Goal: Information Seeking & Learning: Learn about a topic

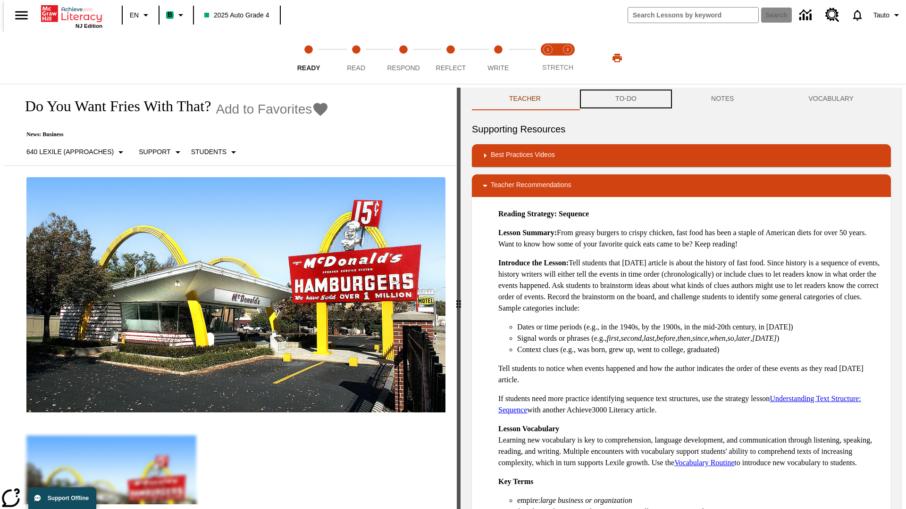
click at [625, 99] on button "TO-DO" at bounding box center [626, 99] width 96 height 23
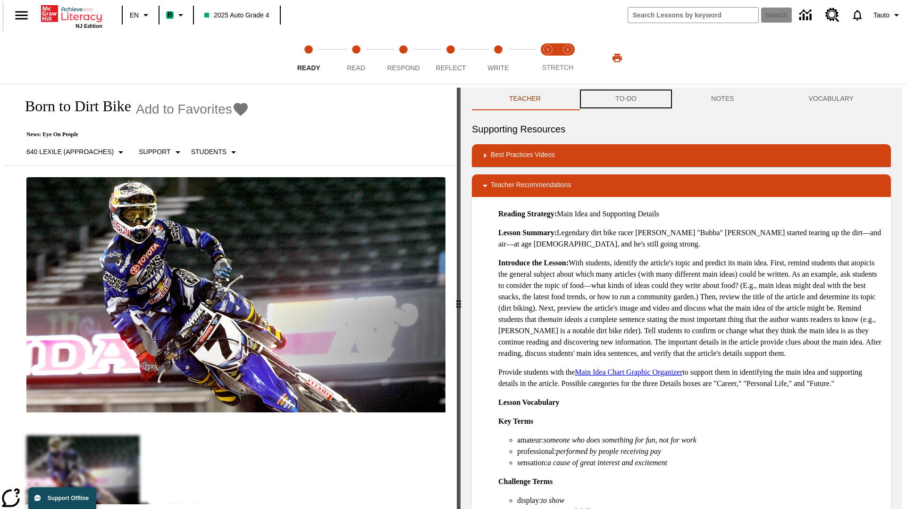
click at [625, 99] on button "TO-DO" at bounding box center [626, 99] width 96 height 23
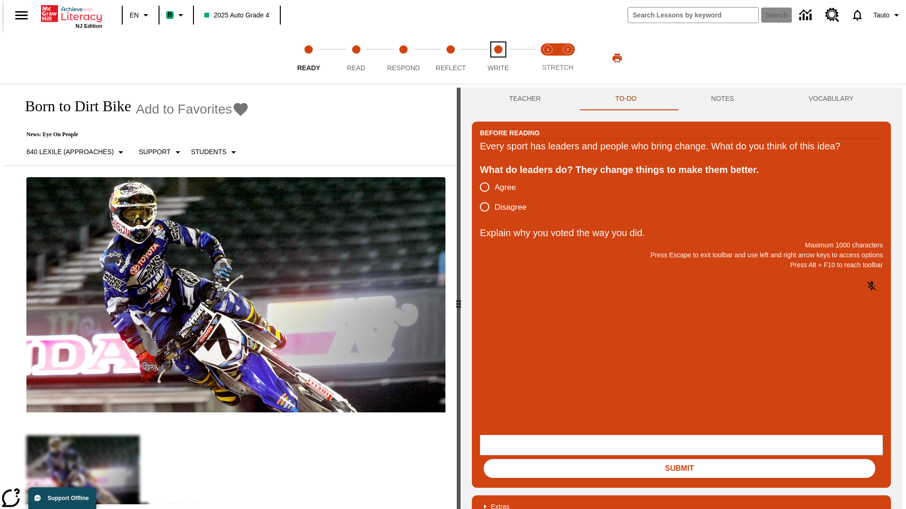
click at [498, 58] on span "Write" at bounding box center [497, 64] width 21 height 17
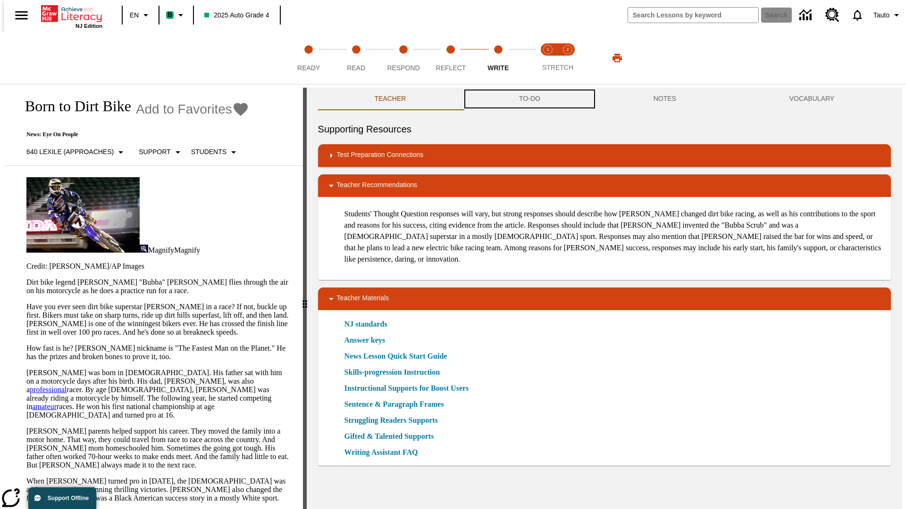
scroll to position [0, 0]
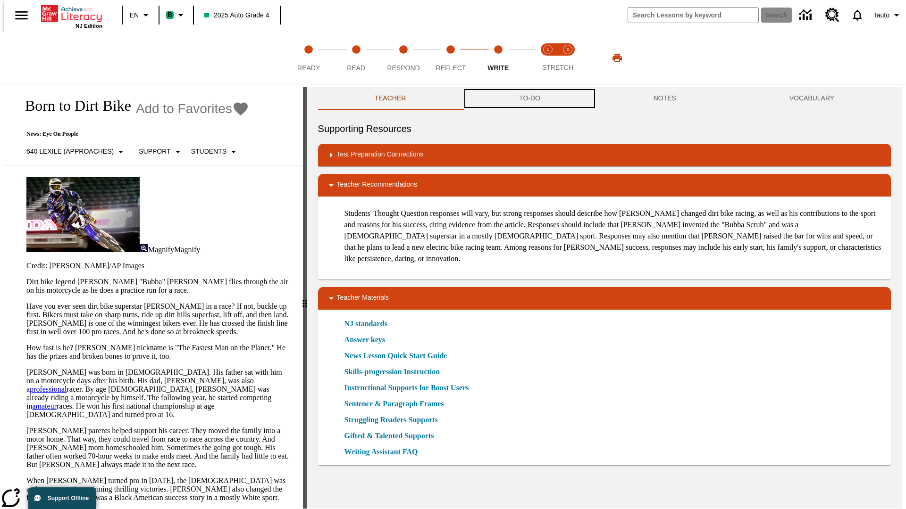
click at [529, 99] on button "TO-DO" at bounding box center [529, 98] width 134 height 23
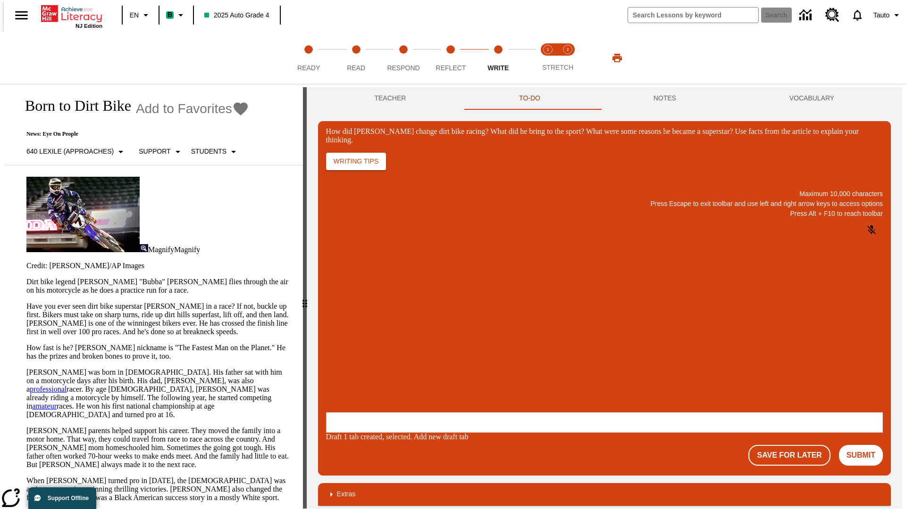
scroll to position [0, 0]
click at [463, 352] on p "One change [PERSON_NAME] brought to dirt bike racing was…" at bounding box center [396, 355] width 134 height 17
click at [345, 315] on span "Copy" at bounding box center [338, 318] width 16 height 7
